Goal: Communication & Community: Answer question/provide support

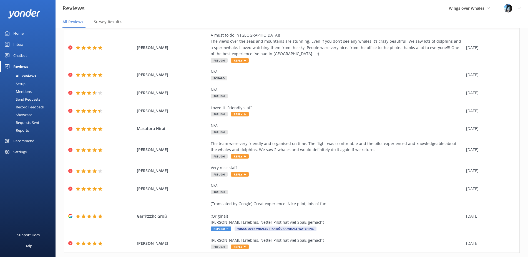
scroll to position [46, 0]
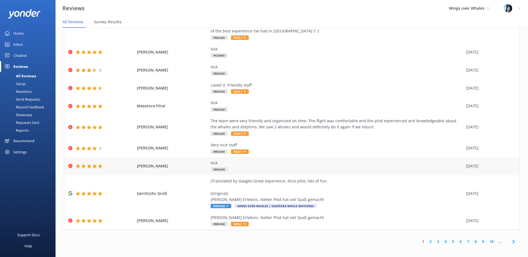
click at [271, 165] on div "N/A" at bounding box center [337, 163] width 253 height 6
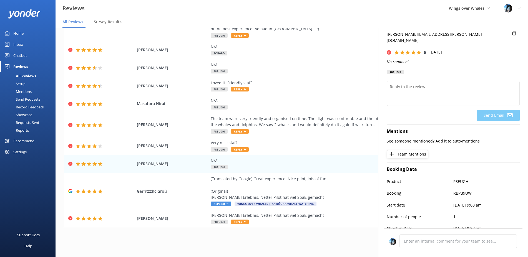
scroll to position [0, 0]
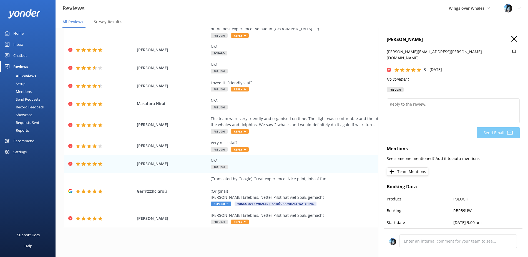
click at [512, 40] on icon at bounding box center [514, 39] width 6 height 6
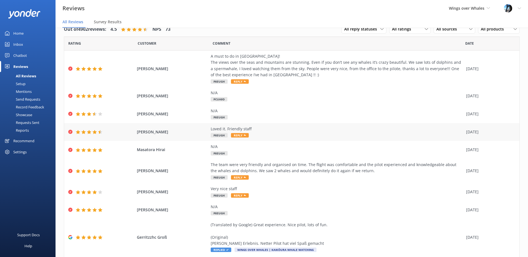
click at [324, 132] on div "Loved it. Friendly staff P8EUGH Reply" at bounding box center [337, 132] width 253 height 12
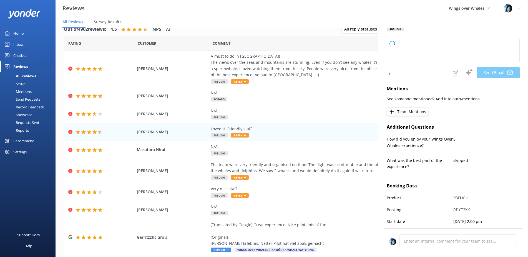
type textarea "Thank you so much, [PERSON_NAME]! We're glad you enjoyed your experience and ap…"
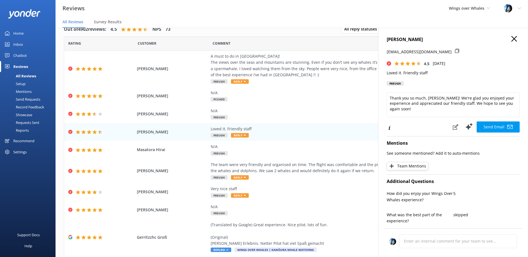
click at [515, 39] on icon at bounding box center [514, 39] width 6 height 6
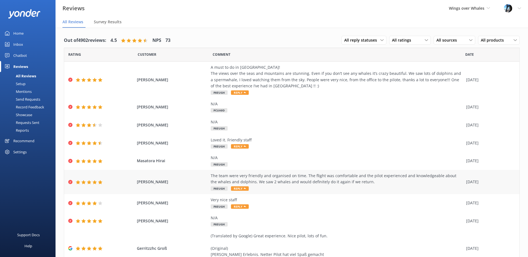
scroll to position [46, 0]
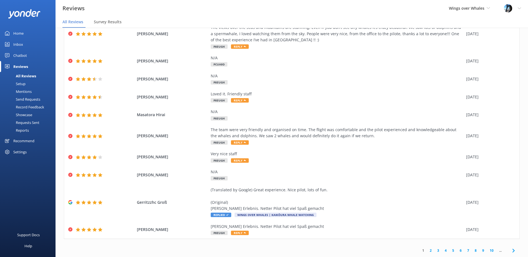
click at [431, 251] on link "2" at bounding box center [430, 250] width 7 height 5
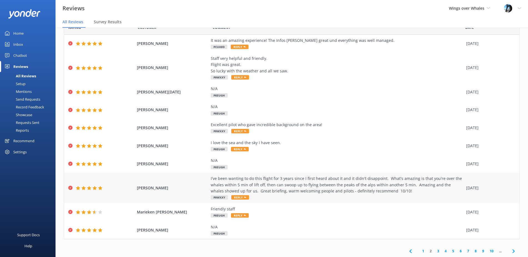
scroll to position [26, 0]
